Goal: Communication & Community: Participate in discussion

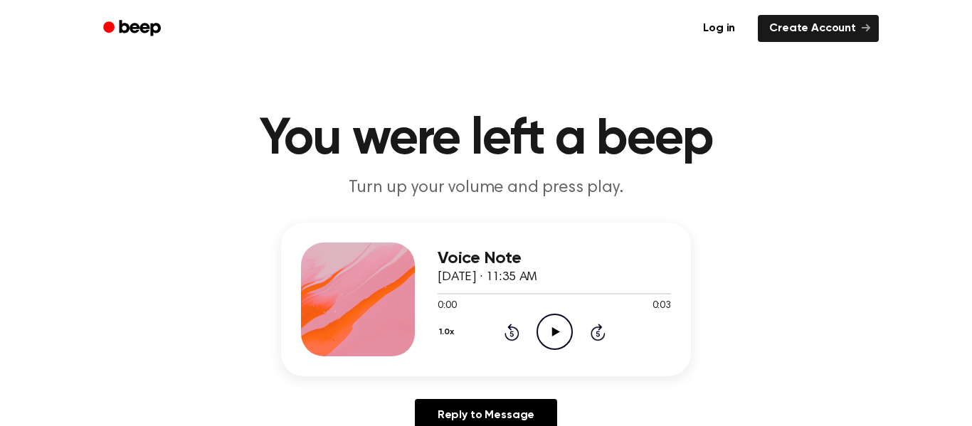
click at [558, 329] on icon "Play Audio" at bounding box center [554, 332] width 36 height 36
click at [562, 331] on icon "Play Audio" at bounding box center [554, 332] width 36 height 36
click at [559, 330] on icon "Play Audio" at bounding box center [554, 332] width 36 height 36
click at [559, 329] on icon "Play Audio" at bounding box center [554, 332] width 36 height 36
click at [557, 331] on icon at bounding box center [554, 331] width 6 height 9
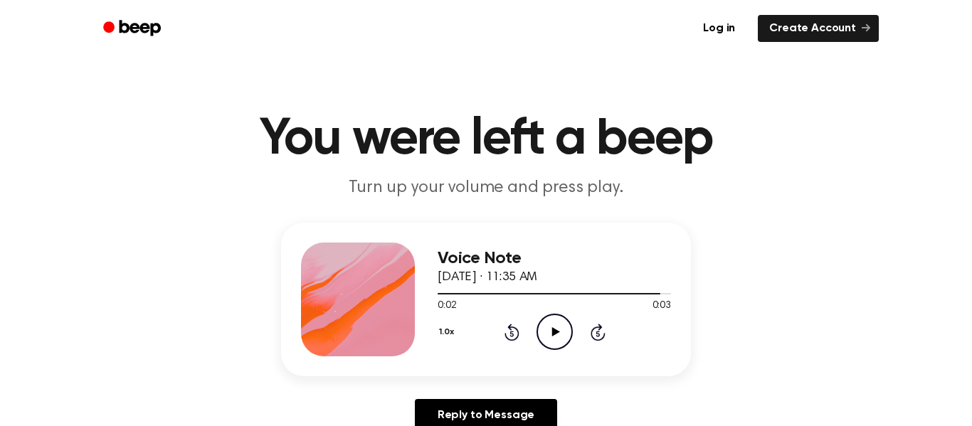
click at [556, 328] on icon "Play Audio" at bounding box center [554, 332] width 36 height 36
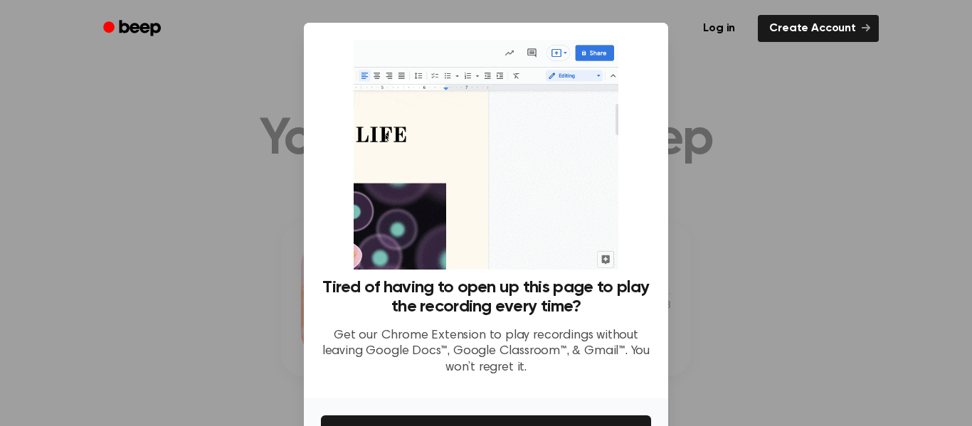
scroll to position [92, 0]
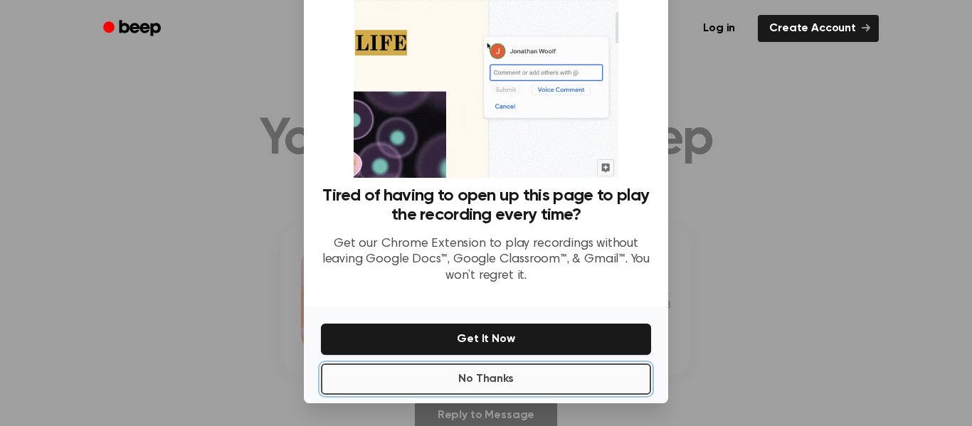
click at [457, 384] on button "No Thanks" at bounding box center [486, 378] width 330 height 31
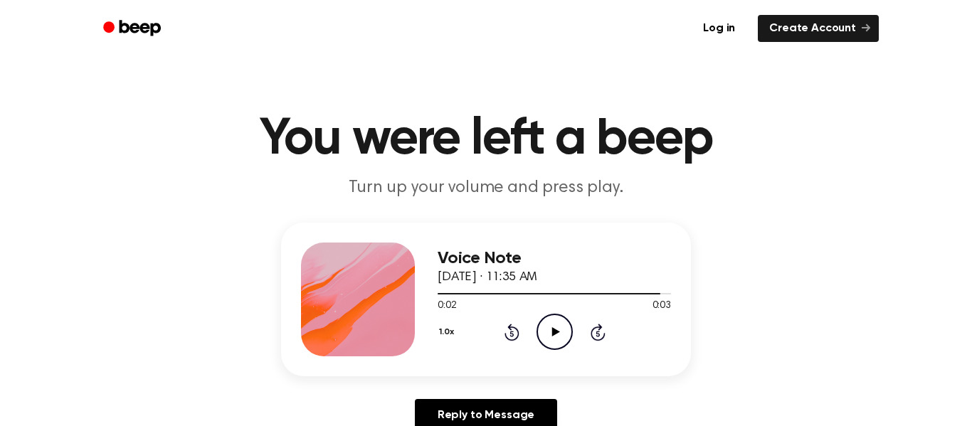
click at [568, 307] on div "0:02 0:03" at bounding box center [553, 306] width 233 height 15
click at [560, 336] on icon "Play Audio" at bounding box center [554, 332] width 36 height 36
click at [559, 336] on icon "Play Audio" at bounding box center [554, 332] width 36 height 36
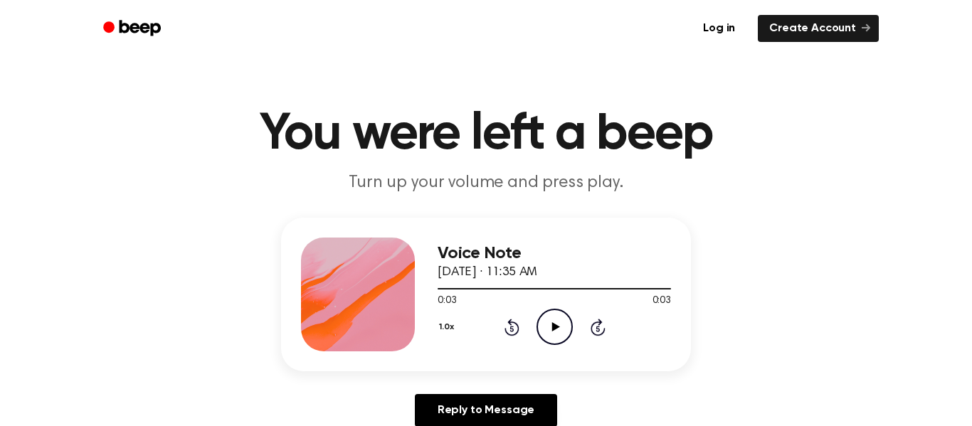
click at [553, 329] on icon at bounding box center [555, 326] width 8 height 9
click at [357, 251] on div at bounding box center [358, 295] width 114 height 114
click at [556, 324] on icon "Play Audio" at bounding box center [554, 327] width 36 height 36
click at [552, 326] on icon at bounding box center [554, 326] width 6 height 9
click at [554, 319] on icon "Play Audio" at bounding box center [554, 327] width 36 height 36
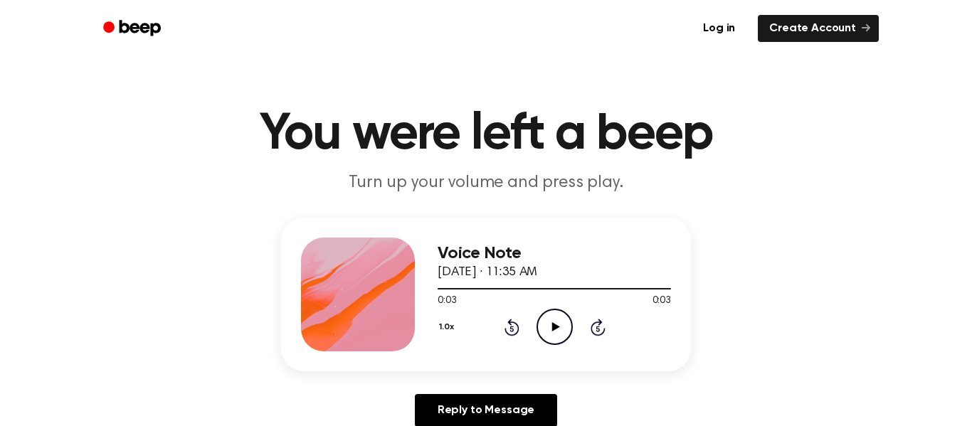
click at [561, 323] on icon "Play Audio" at bounding box center [554, 327] width 36 height 36
click at [553, 324] on icon at bounding box center [555, 326] width 8 height 9
click at [556, 309] on circle at bounding box center [554, 326] width 35 height 35
click at [550, 338] on icon "Play Audio" at bounding box center [554, 327] width 36 height 36
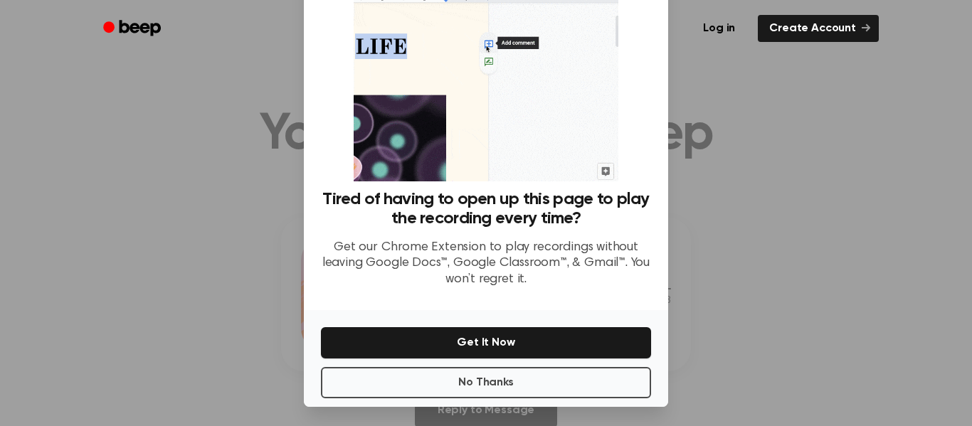
scroll to position [90, 0]
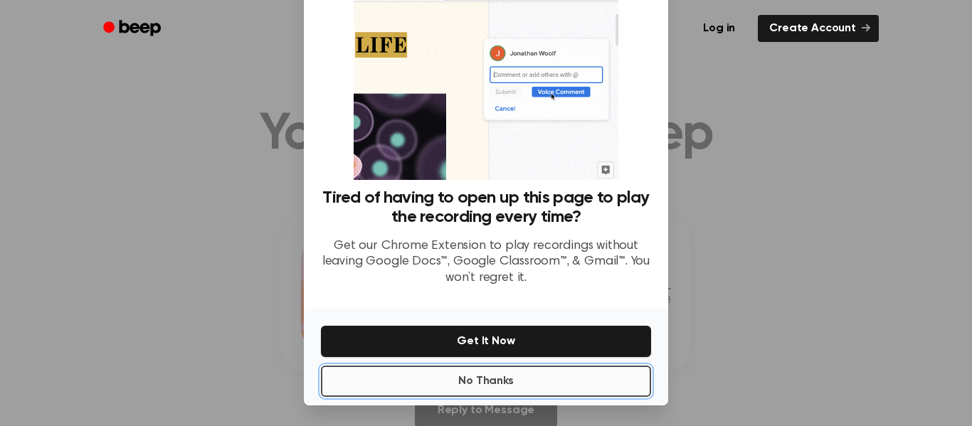
click at [515, 381] on button "No Thanks" at bounding box center [486, 381] width 330 height 31
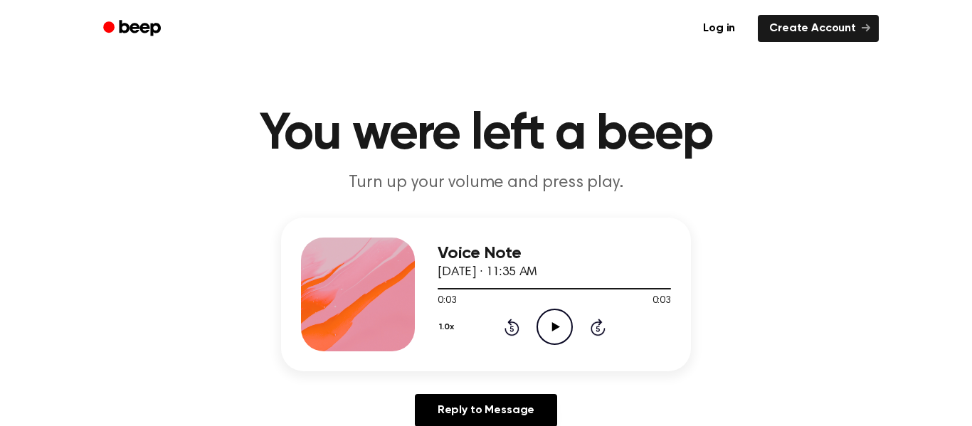
click at [552, 324] on icon at bounding box center [555, 326] width 8 height 9
click at [546, 328] on icon "Play Audio" at bounding box center [554, 327] width 36 height 36
click at [514, 328] on icon "Rewind 5 seconds" at bounding box center [512, 327] width 16 height 18
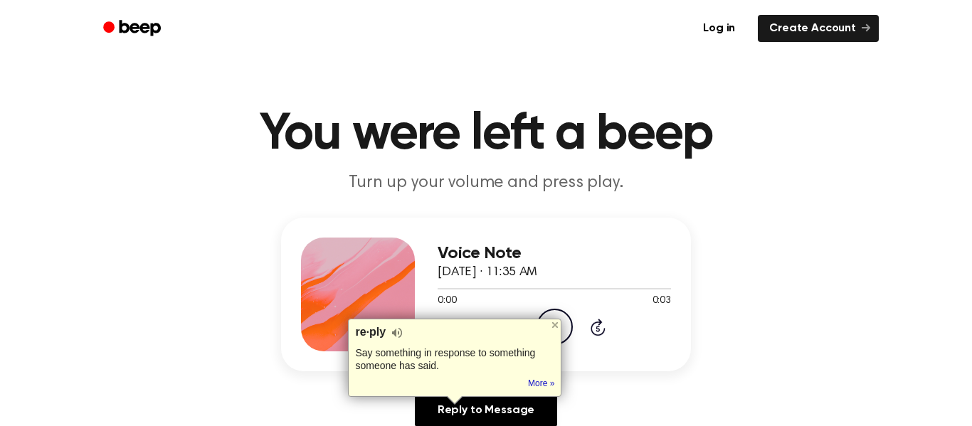
click at [514, 328] on div "re·ply" at bounding box center [454, 333] width 199 height 14
click at [629, 398] on div "Reply to Message" at bounding box center [486, 416] width 410 height 44
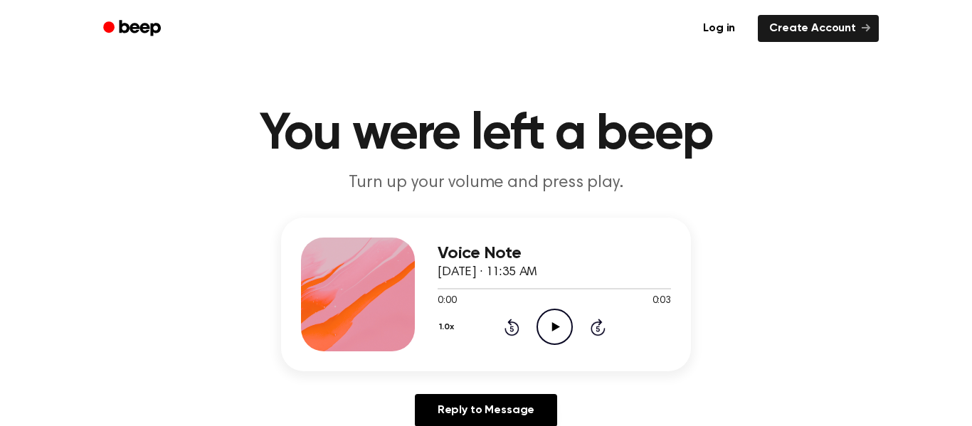
click at [486, 339] on div "1.0x Rewind 5 seconds Play Audio Skip 5 seconds" at bounding box center [553, 327] width 233 height 36
click at [485, 339] on div "1.0x Rewind 5 seconds Play Audio Skip 5 seconds" at bounding box center [553, 327] width 233 height 36
click at [487, 341] on div "1.0x Rewind 5 seconds Play Audio Skip 5 seconds" at bounding box center [553, 327] width 233 height 36
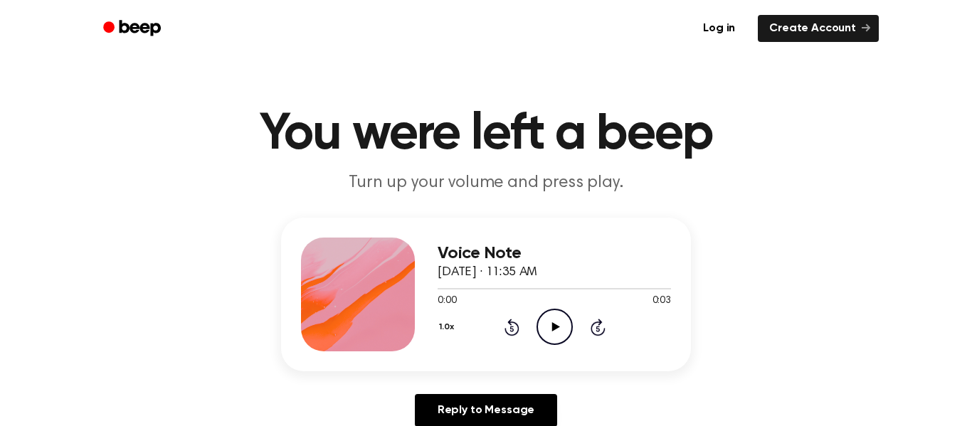
click at [487, 341] on div "1.0x Rewind 5 seconds Play Audio Skip 5 seconds" at bounding box center [553, 327] width 233 height 36
click at [484, 338] on div "1.0x Rewind 5 seconds Play Audio Skip 5 seconds" at bounding box center [553, 327] width 233 height 36
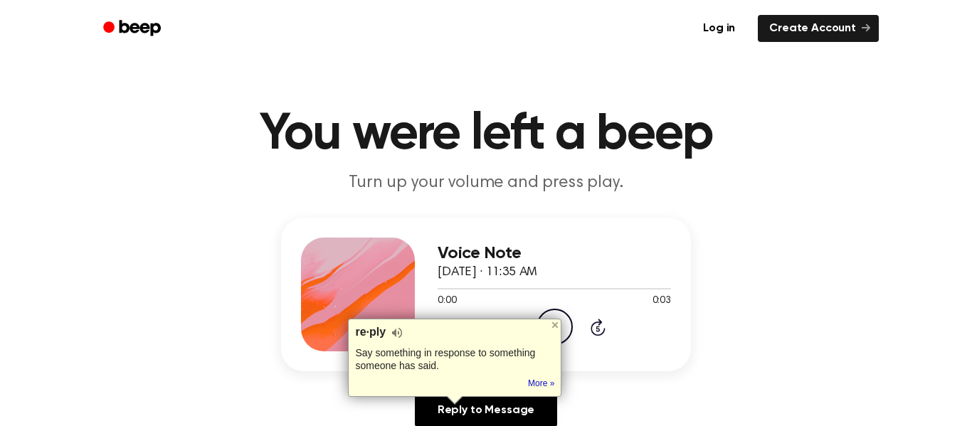
click at [484, 338] on div "re·ply" at bounding box center [454, 333] width 199 height 14
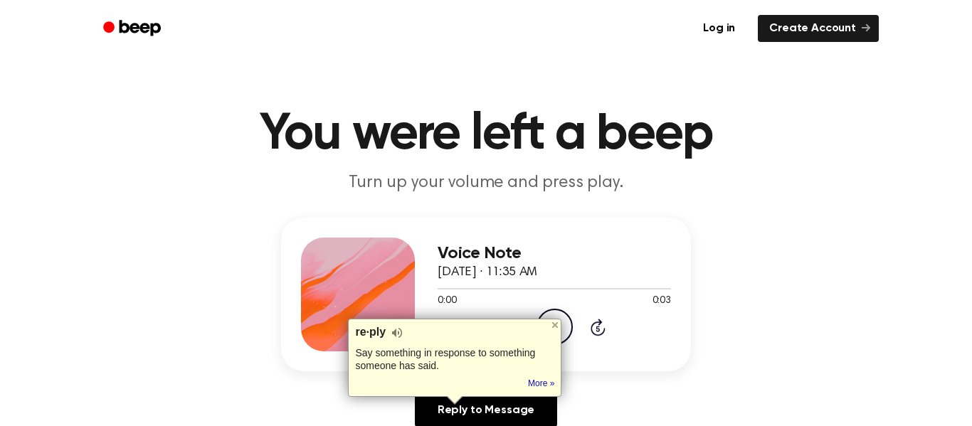
click at [484, 338] on div "re·ply" at bounding box center [454, 333] width 199 height 14
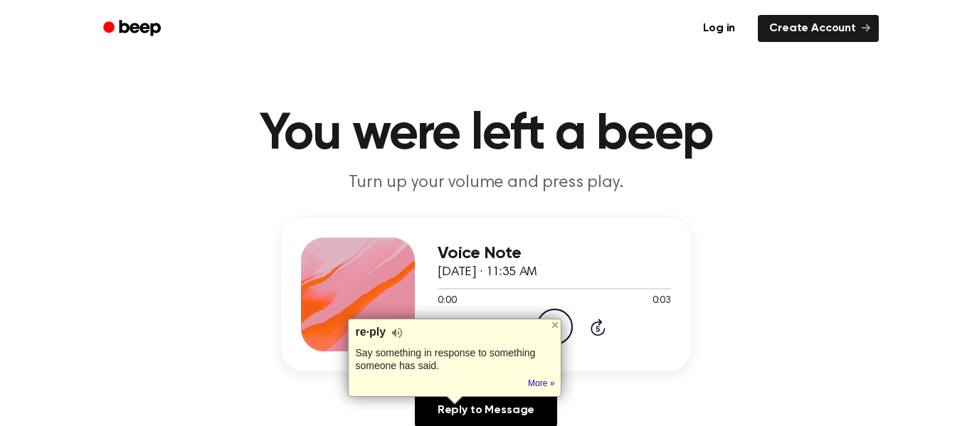
click at [484, 338] on div "re·ply" at bounding box center [454, 333] width 199 height 14
click at [687, 255] on div "Voice Note [DATE] · 11:35 AM 0:00 0:03 Your browser does not support the [objec…" at bounding box center [486, 295] width 410 height 154
